Goal: Complete application form

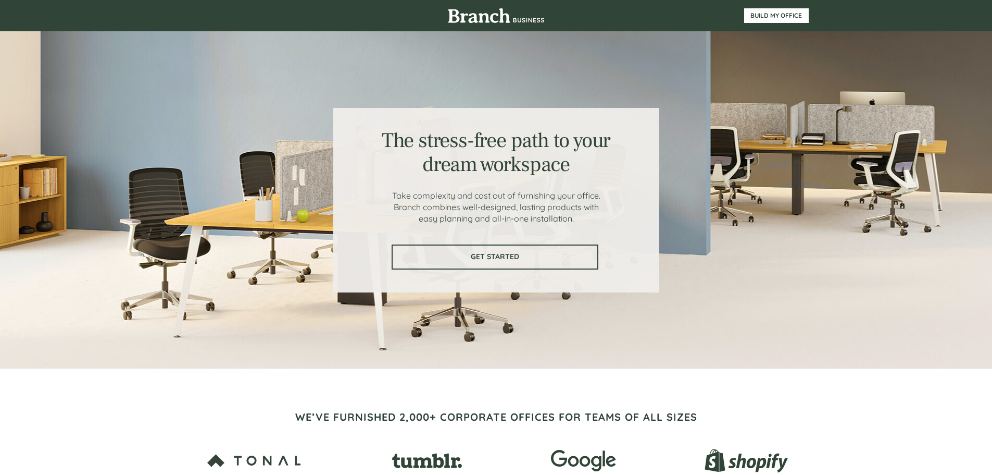
click at [509, 258] on span "GET STARTED" at bounding box center [495, 256] width 205 height 9
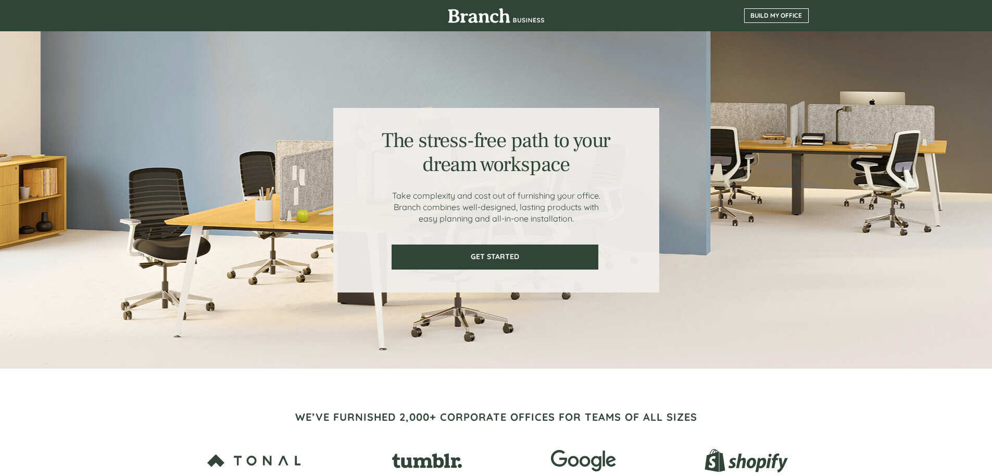
click at [764, 11] on link "BUILD MY OFFICE" at bounding box center [776, 15] width 65 height 15
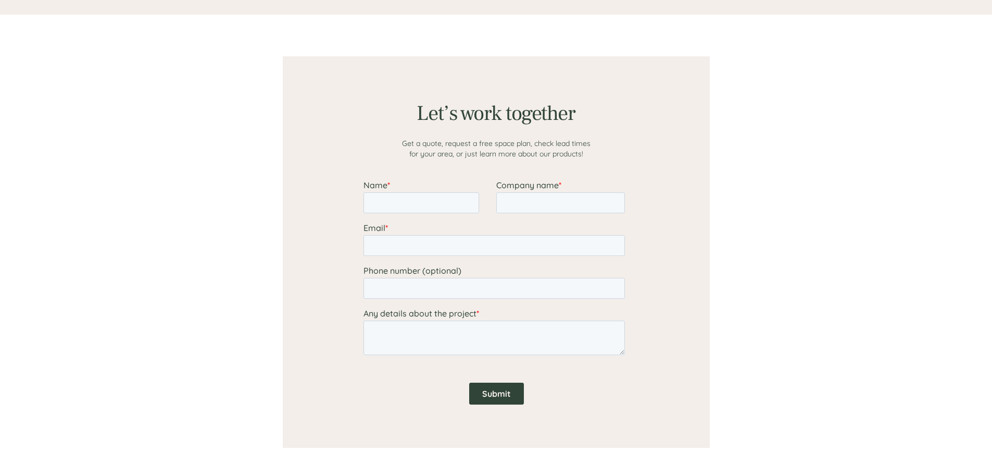
scroll to position [800, 0]
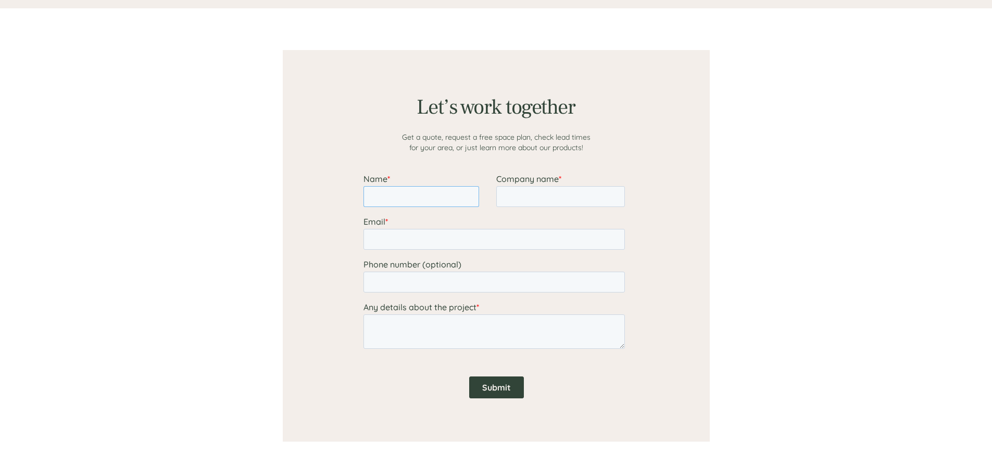
click at [407, 199] on input "Name *" at bounding box center [421, 196] width 116 height 21
type input "[PERSON_NAME]"
type input "HomeRise"
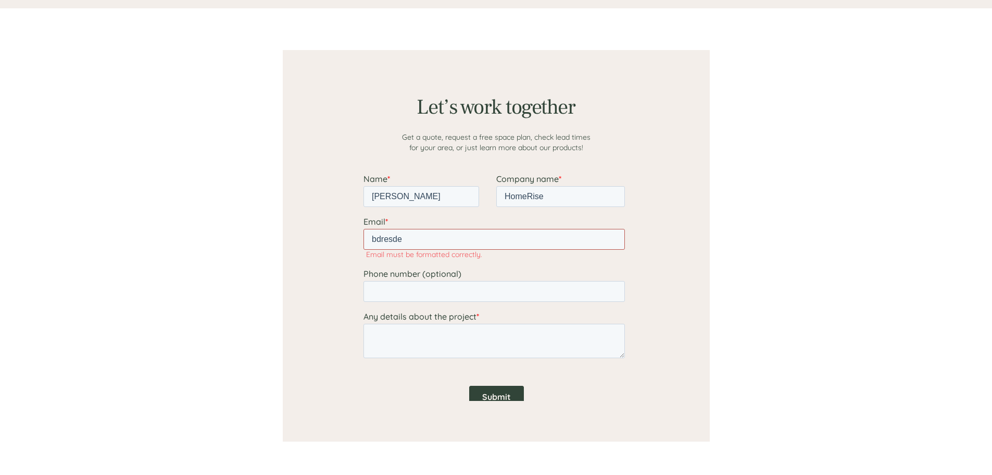
type input "[EMAIL_ADDRESS][DOMAIN_NAME]"
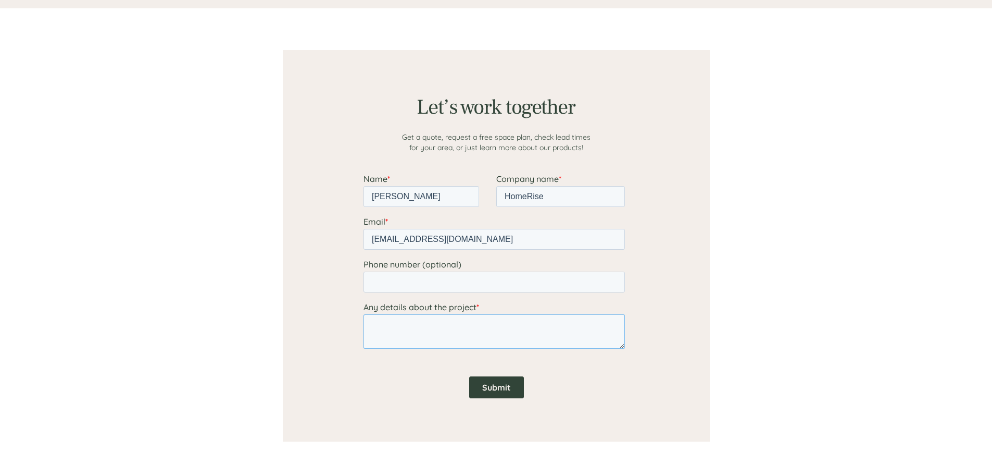
click at [396, 325] on textarea "Any details about the project *" at bounding box center [494, 331] width 262 height 34
type textarea "New office space with open floor plate - approximately 24-28 workstations neede…"
drag, startPoint x: 389, startPoint y: 275, endPoint x: 413, endPoint y: 281, distance: 24.9
click at [389, 275] on input "Phone number (optional)" at bounding box center [494, 281] width 262 height 21
type input "[PHONE_NUMBER]"
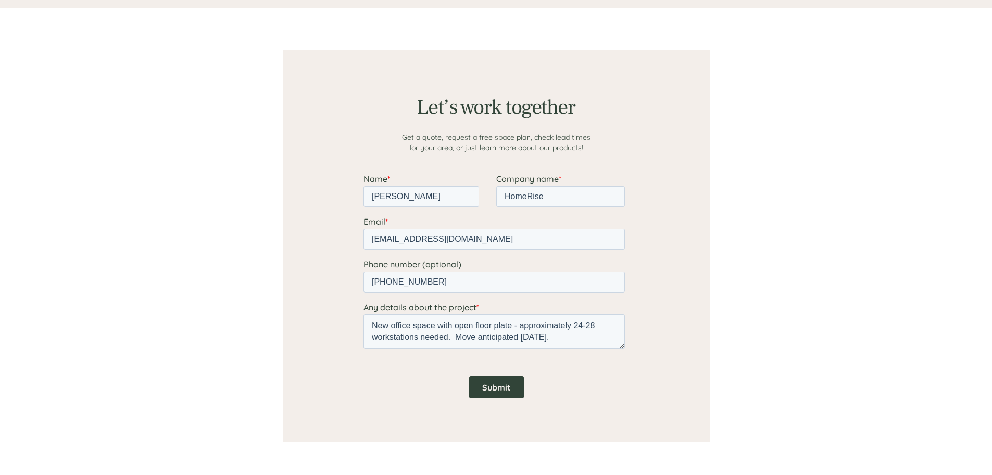
click at [487, 384] on input "Submit" at bounding box center [496, 387] width 55 height 22
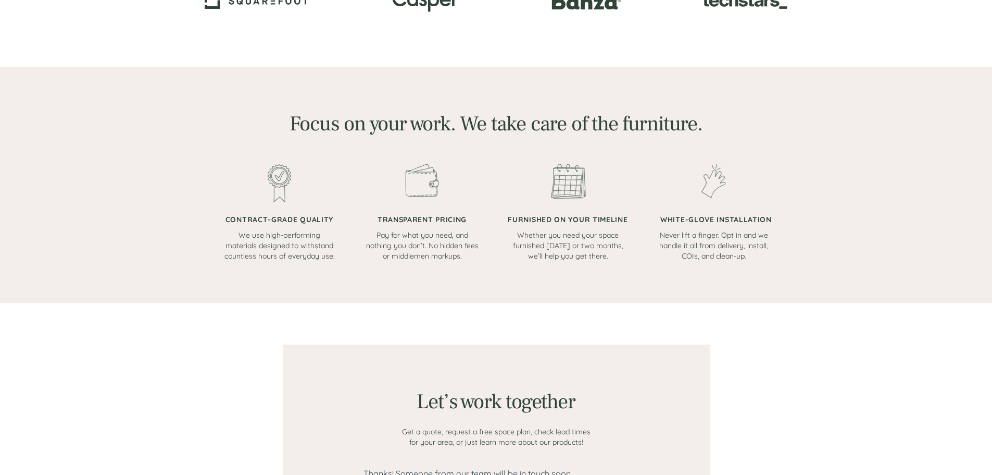
scroll to position [0, 0]
